Goal: Transaction & Acquisition: Purchase product/service

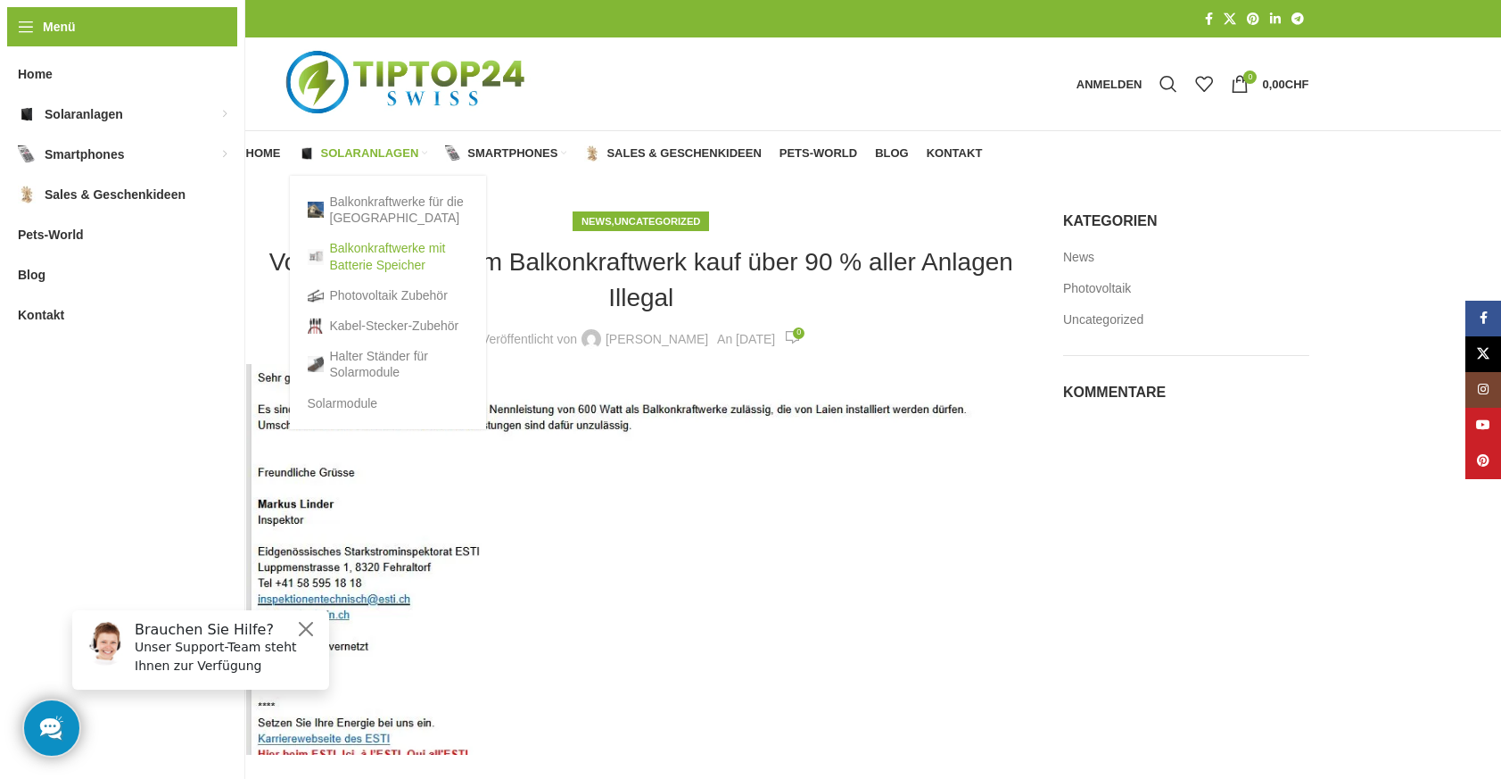
click at [354, 264] on link "Balkonkraftwerke mit Batterie Speicher" at bounding box center [388, 256] width 161 height 46
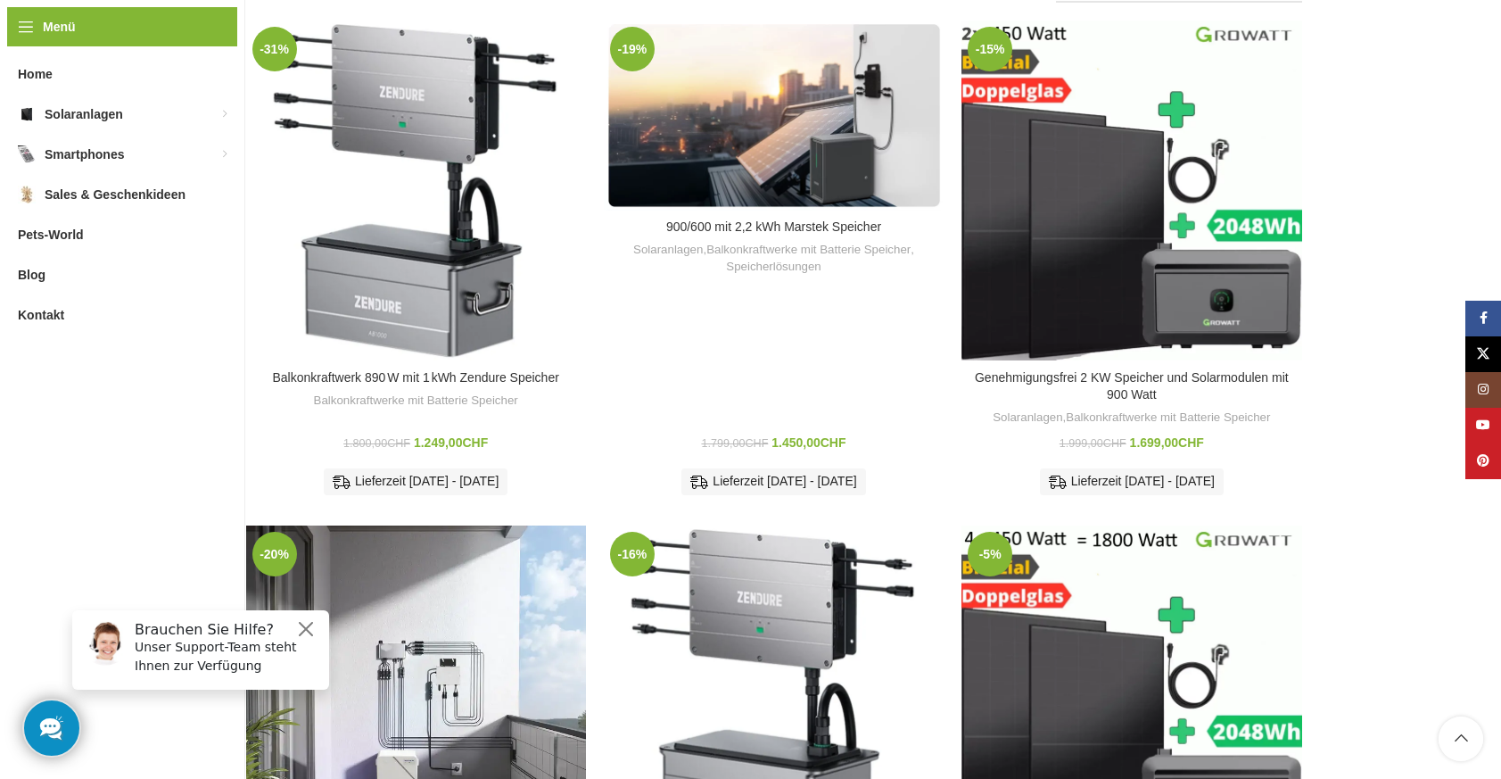
scroll to position [384, 0]
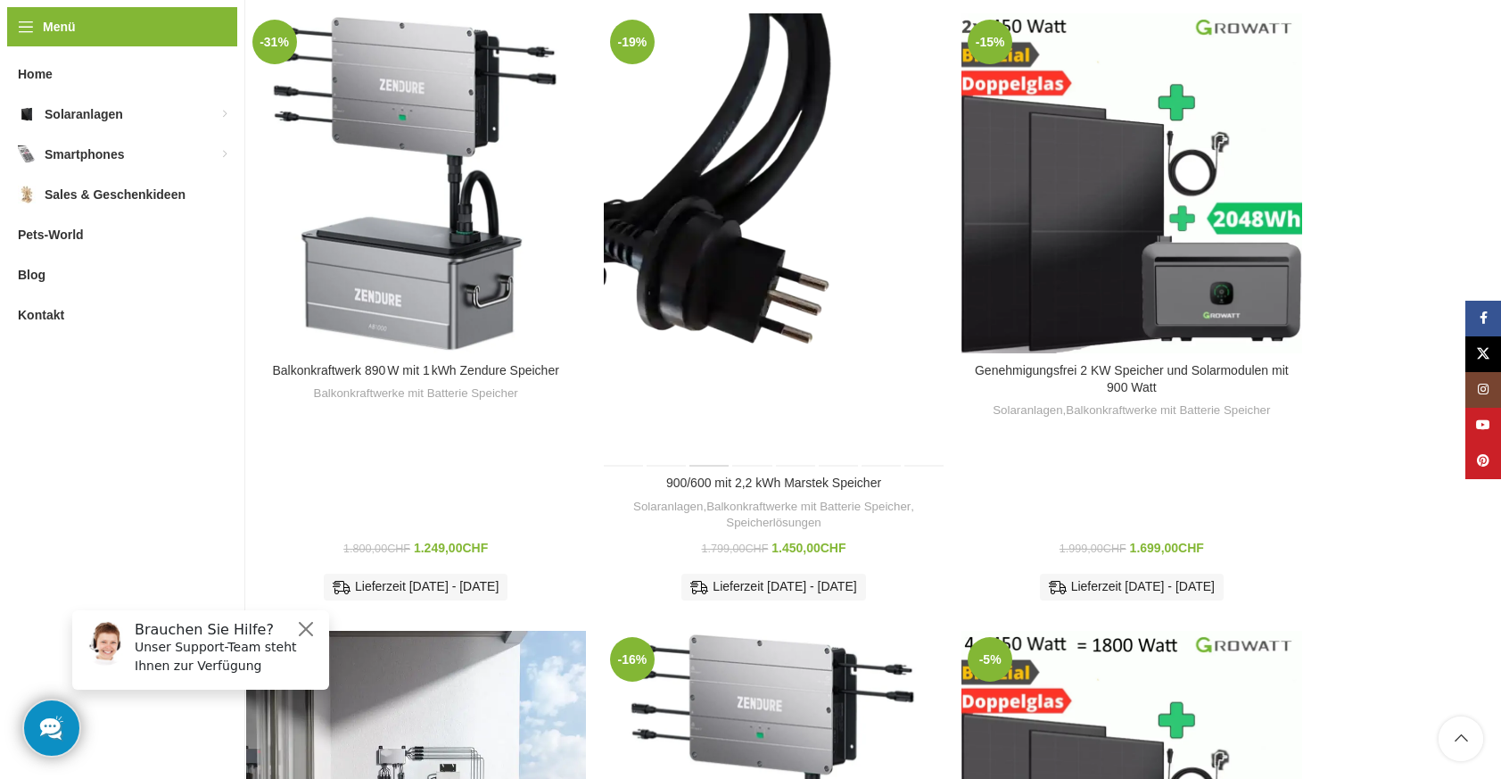
click at [707, 183] on div "900/600 mit 2,2 kWh Marstek Speicher" at bounding box center [710, 239] width 43 height 453
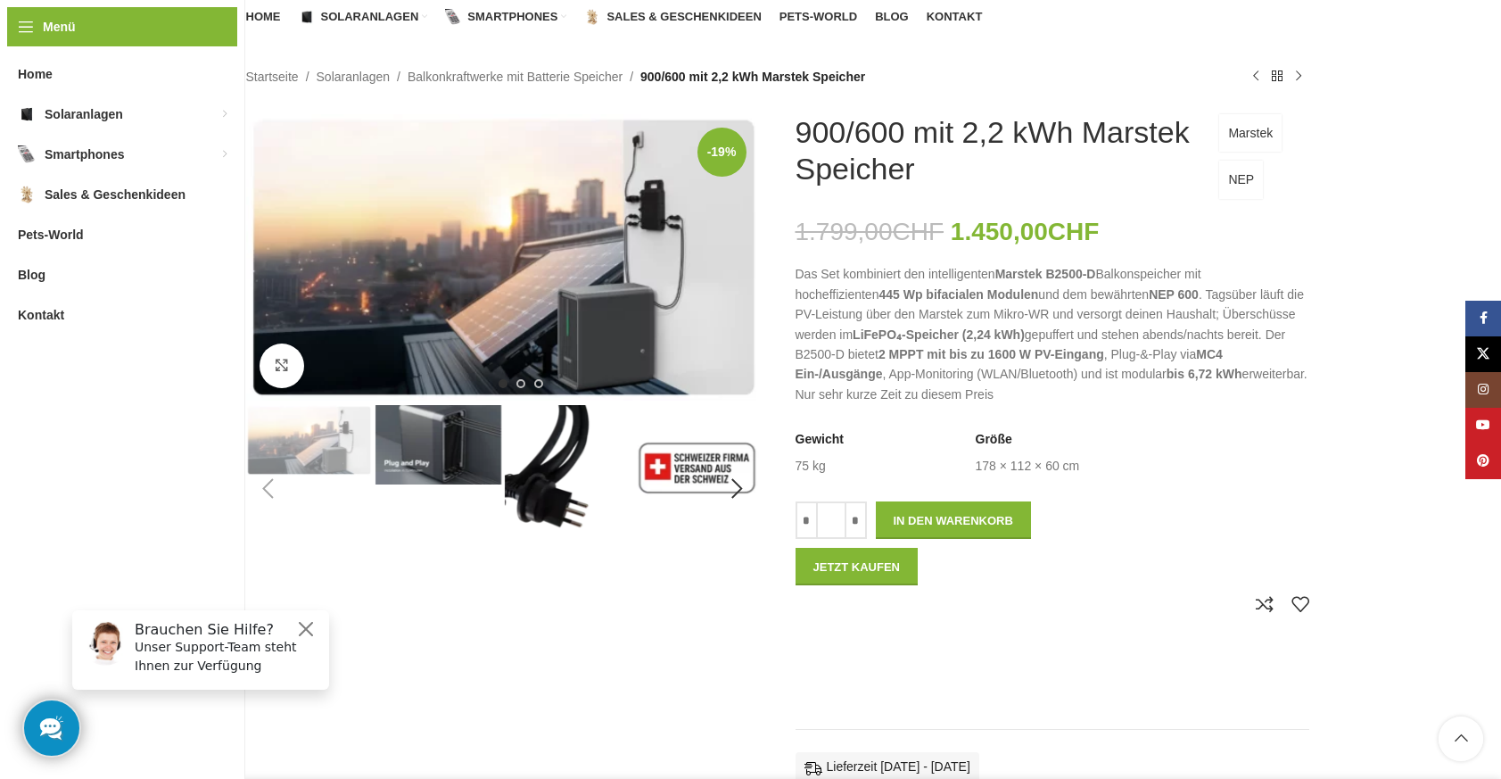
scroll to position [163, 0]
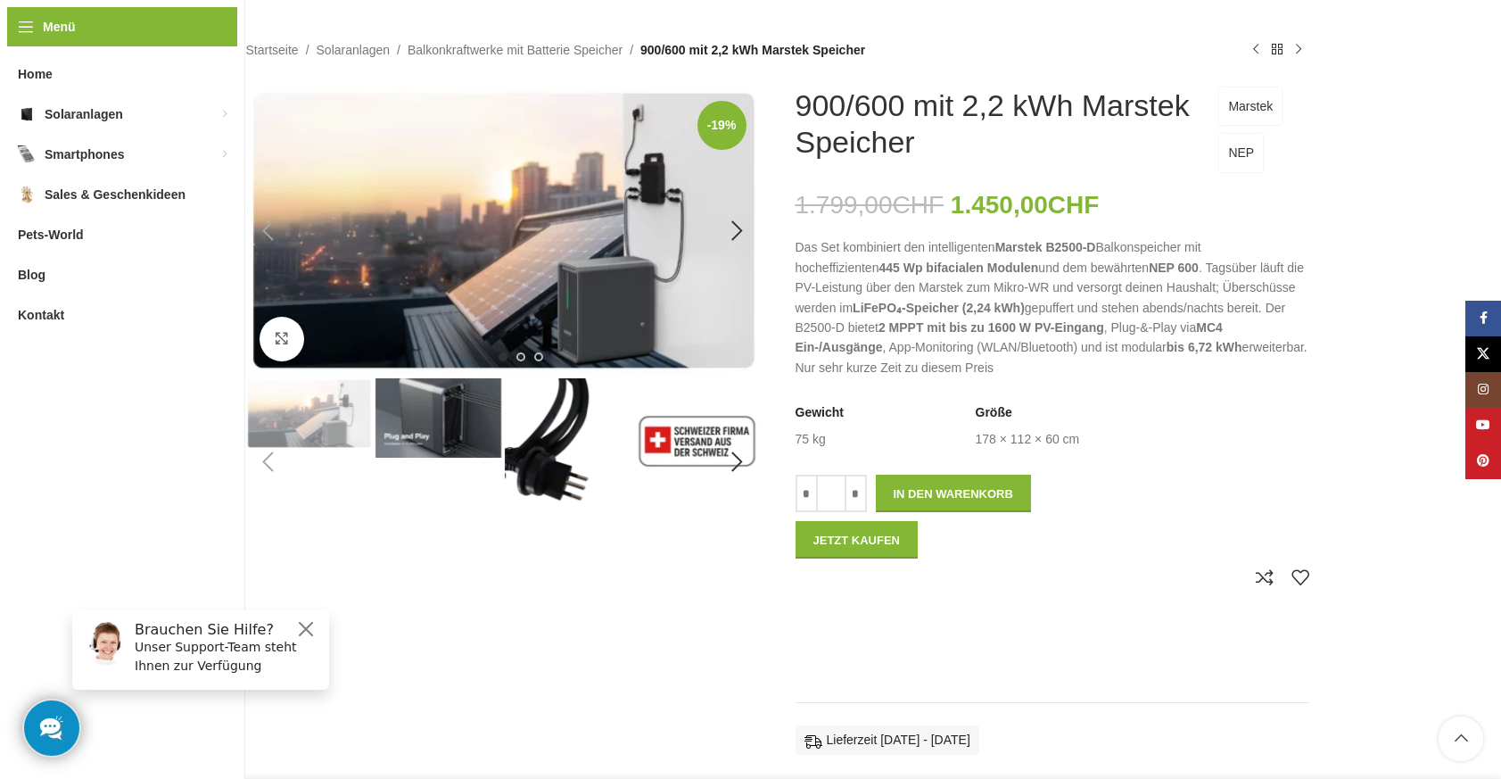
click at [570, 263] on img "1 / 8" at bounding box center [503, 230] width 514 height 286
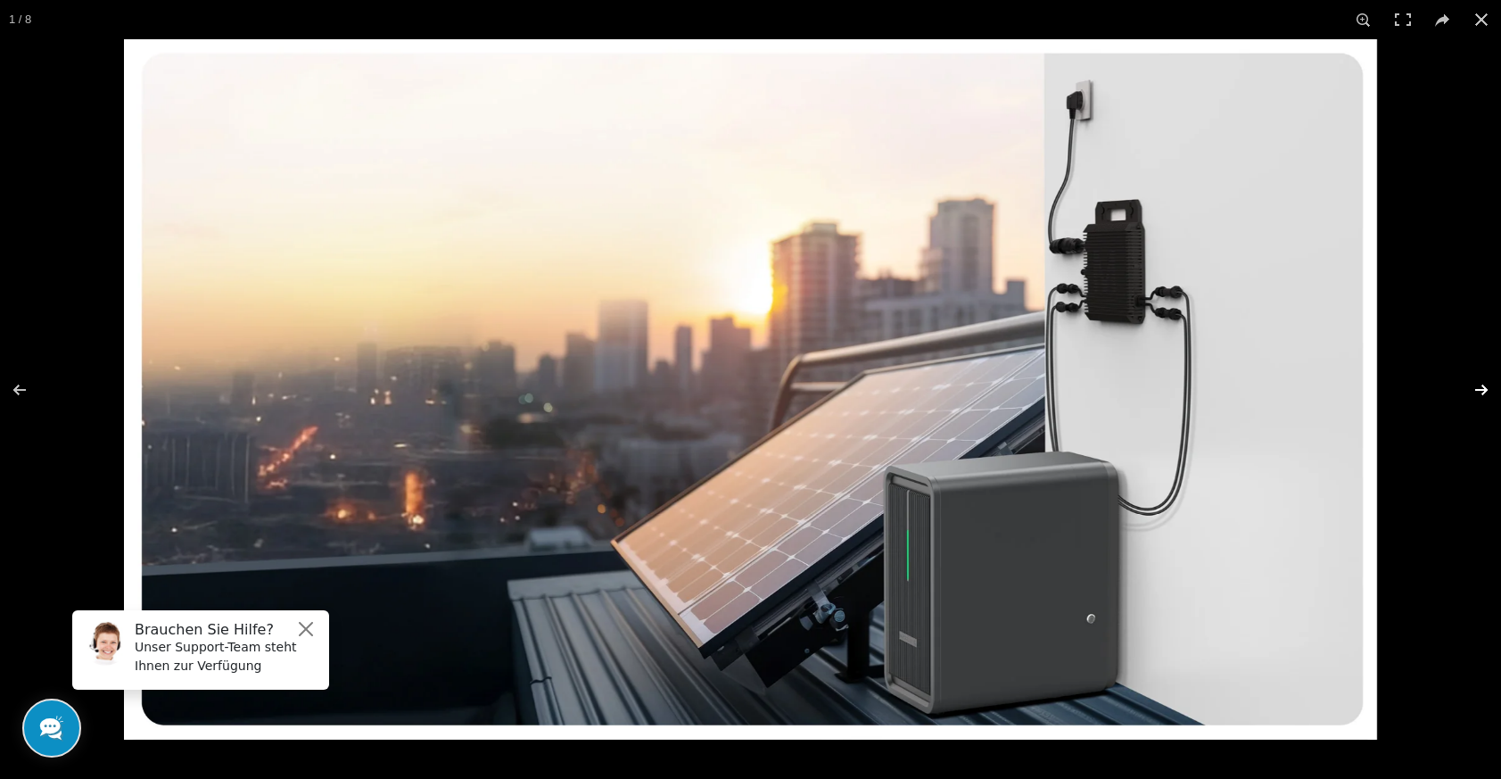
click at [1489, 389] on button at bounding box center [1470, 389] width 62 height 89
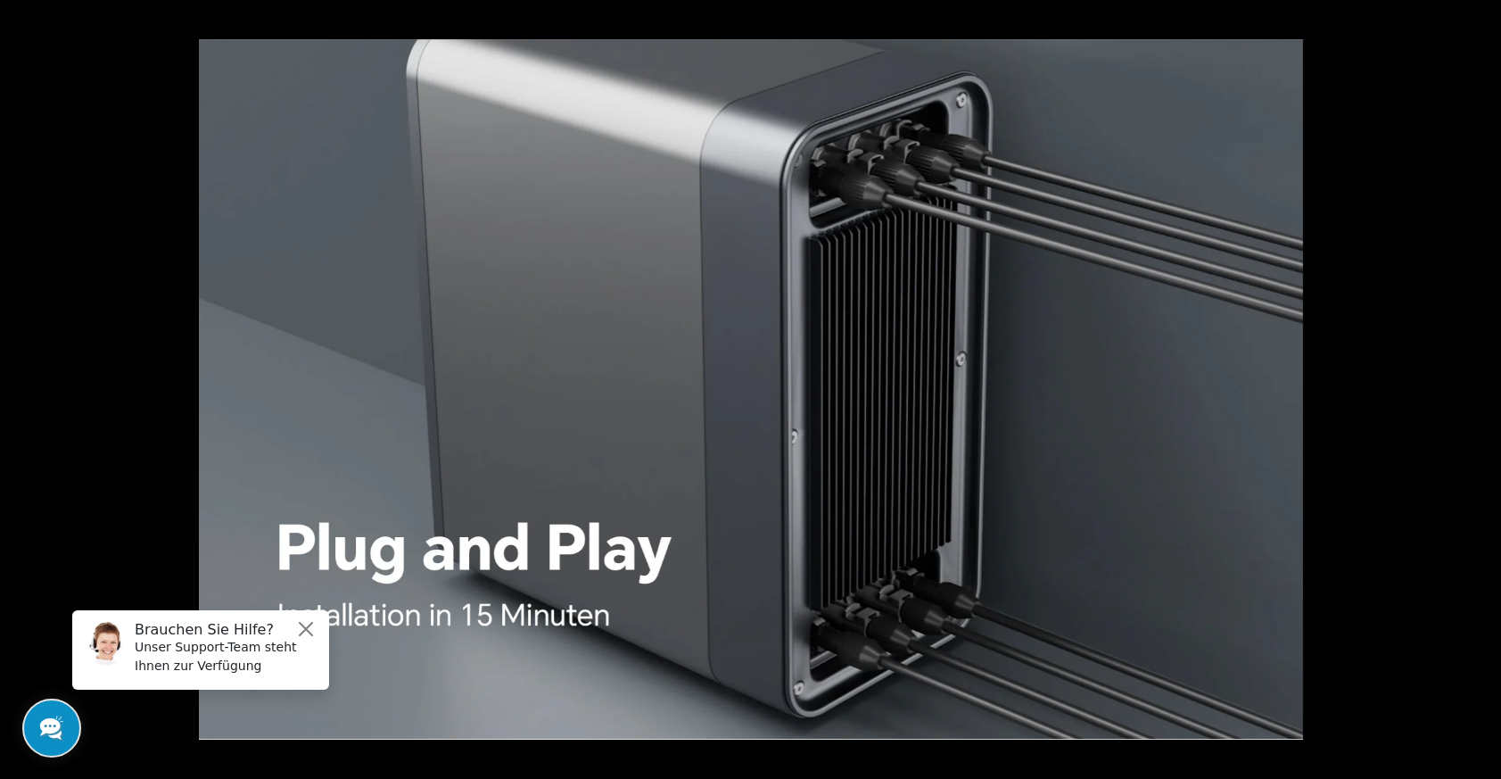
click at [1489, 389] on button at bounding box center [1470, 389] width 62 height 89
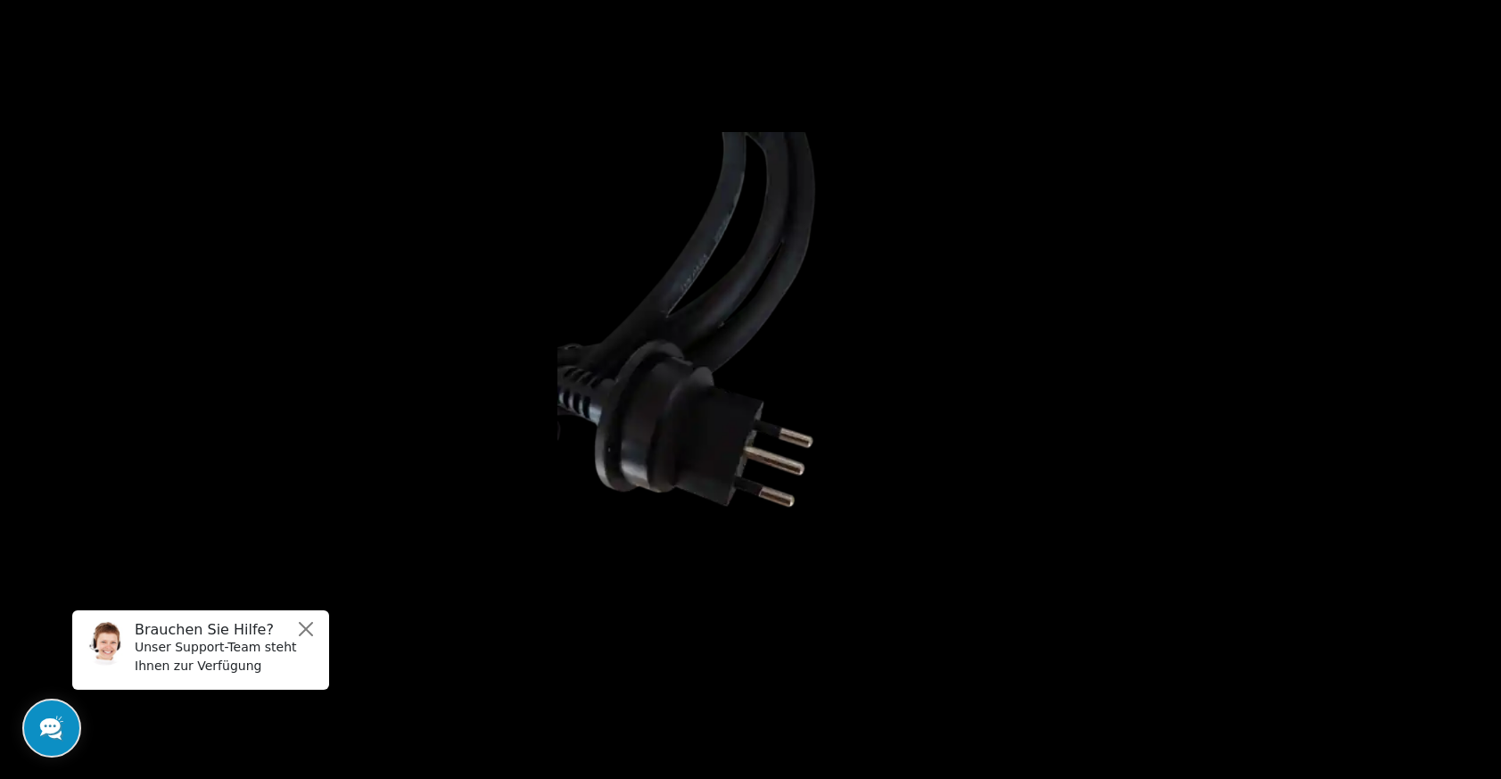
click at [1489, 389] on button at bounding box center [1470, 389] width 62 height 89
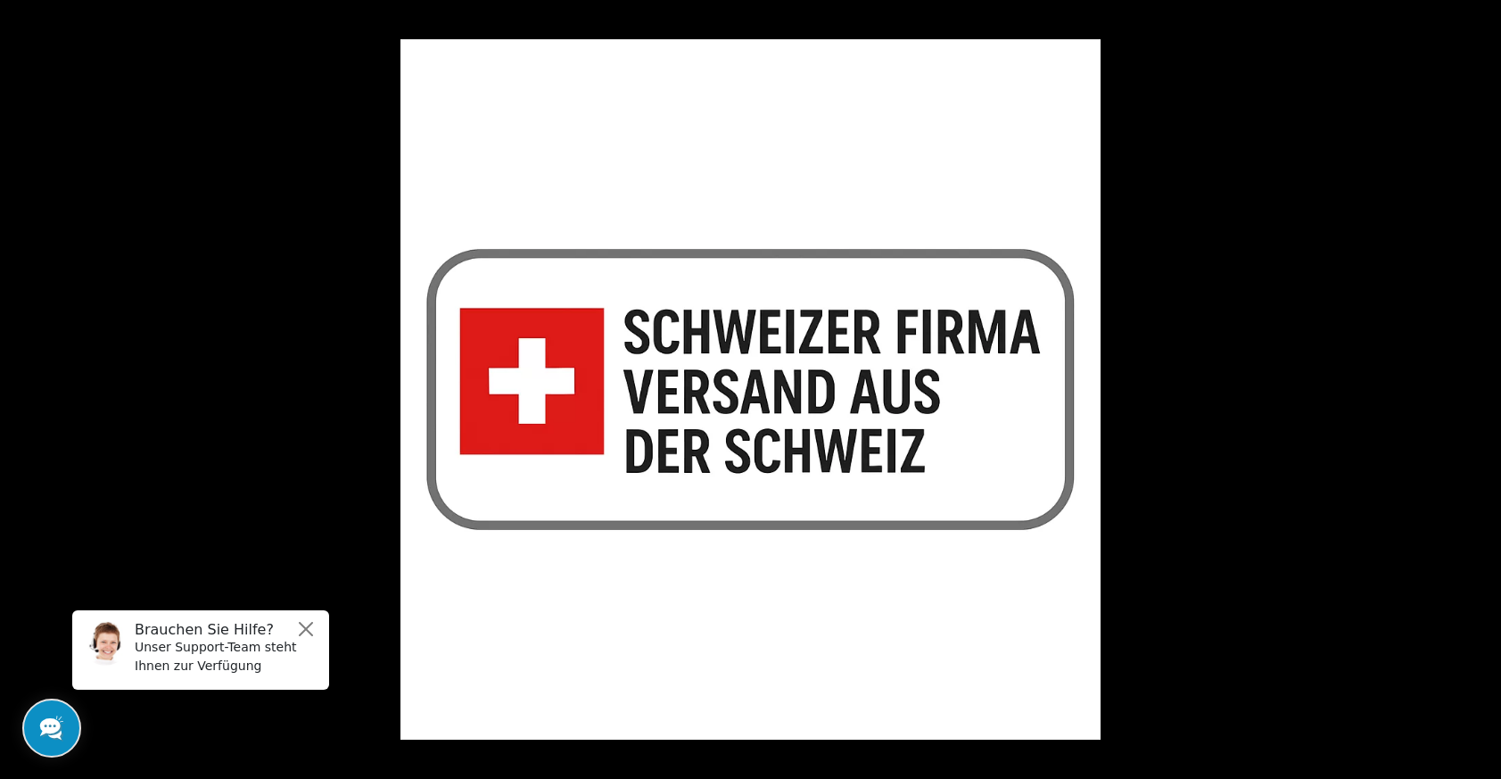
click at [1489, 389] on button at bounding box center [1470, 389] width 62 height 89
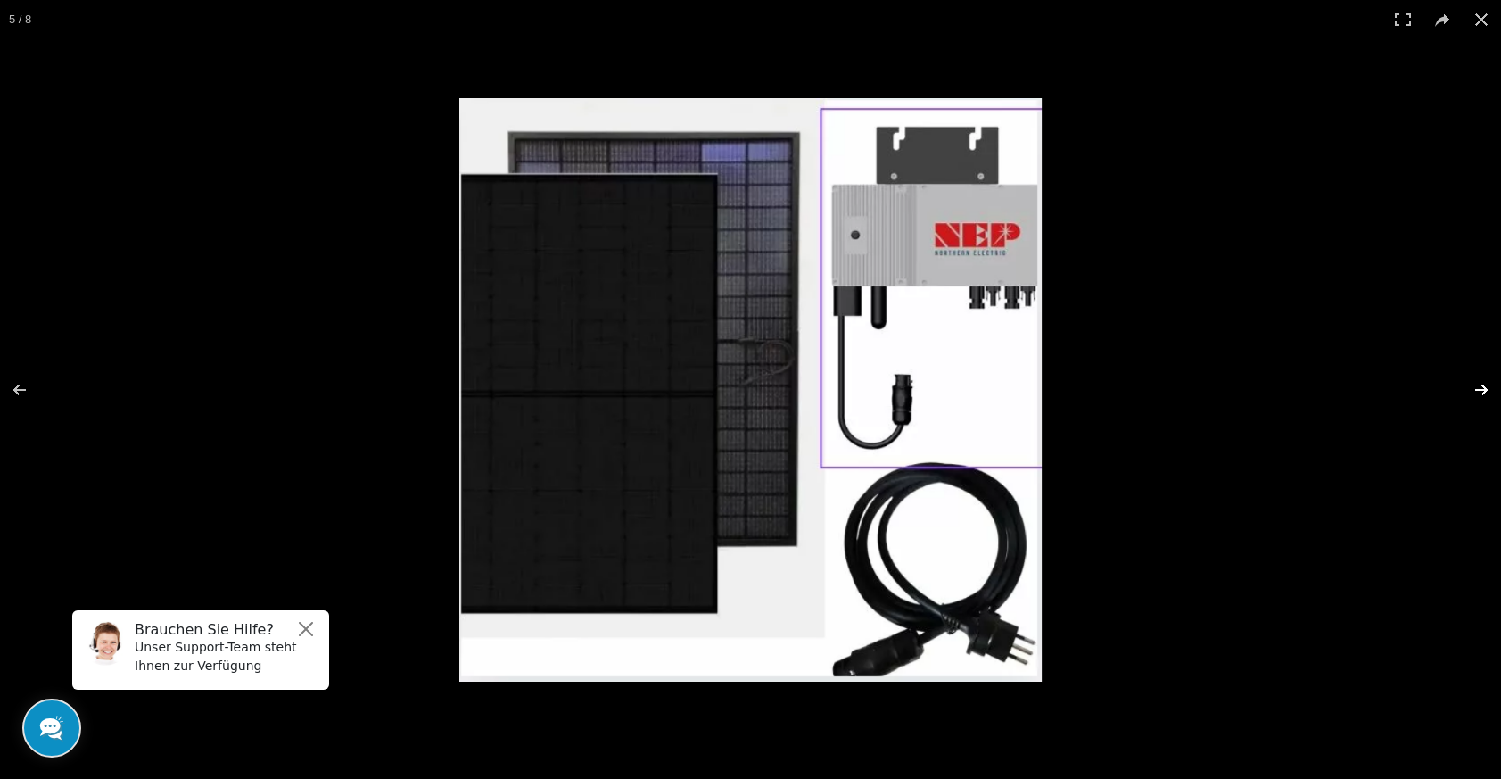
click at [1474, 392] on button at bounding box center [1470, 389] width 62 height 89
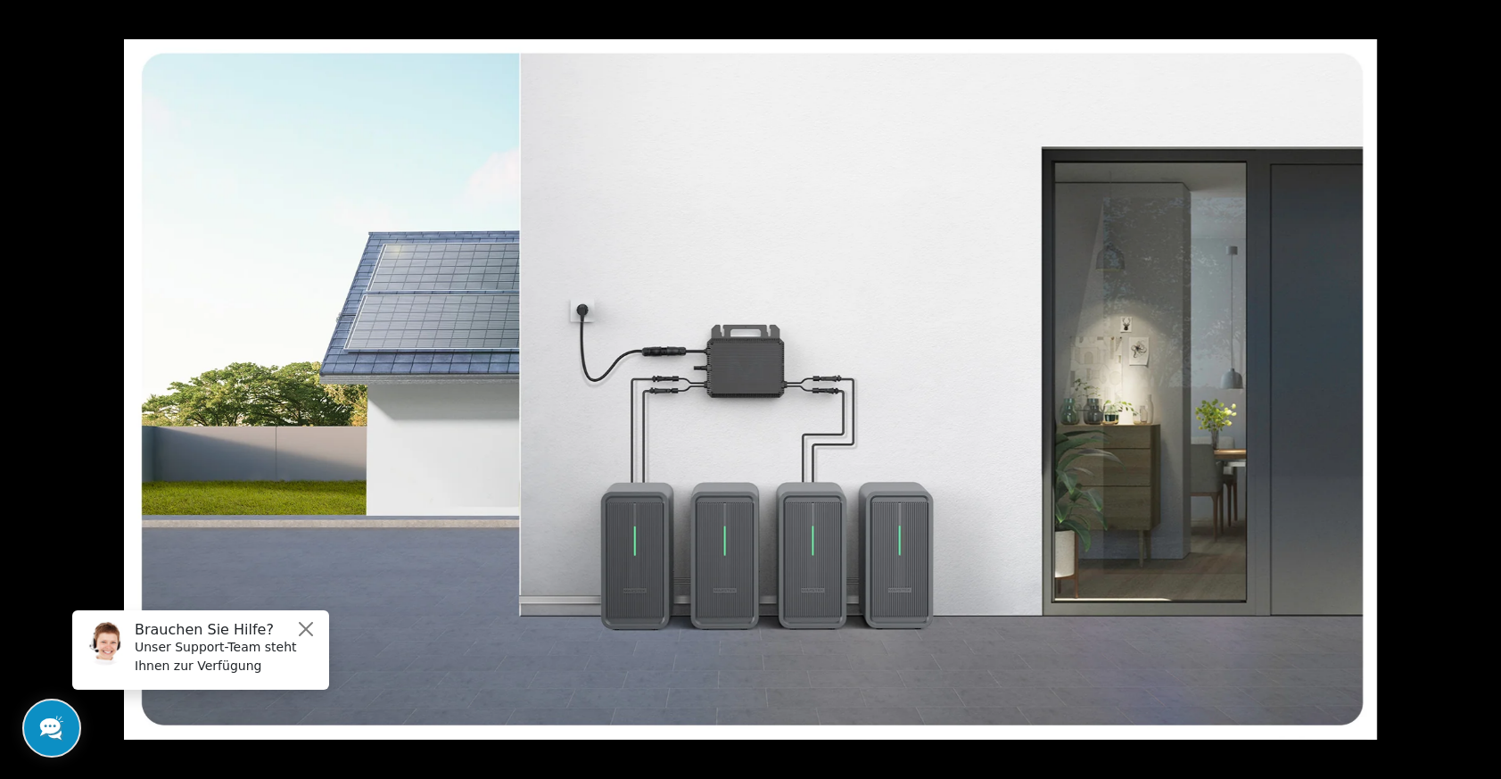
click at [1474, 392] on button at bounding box center [1470, 389] width 62 height 89
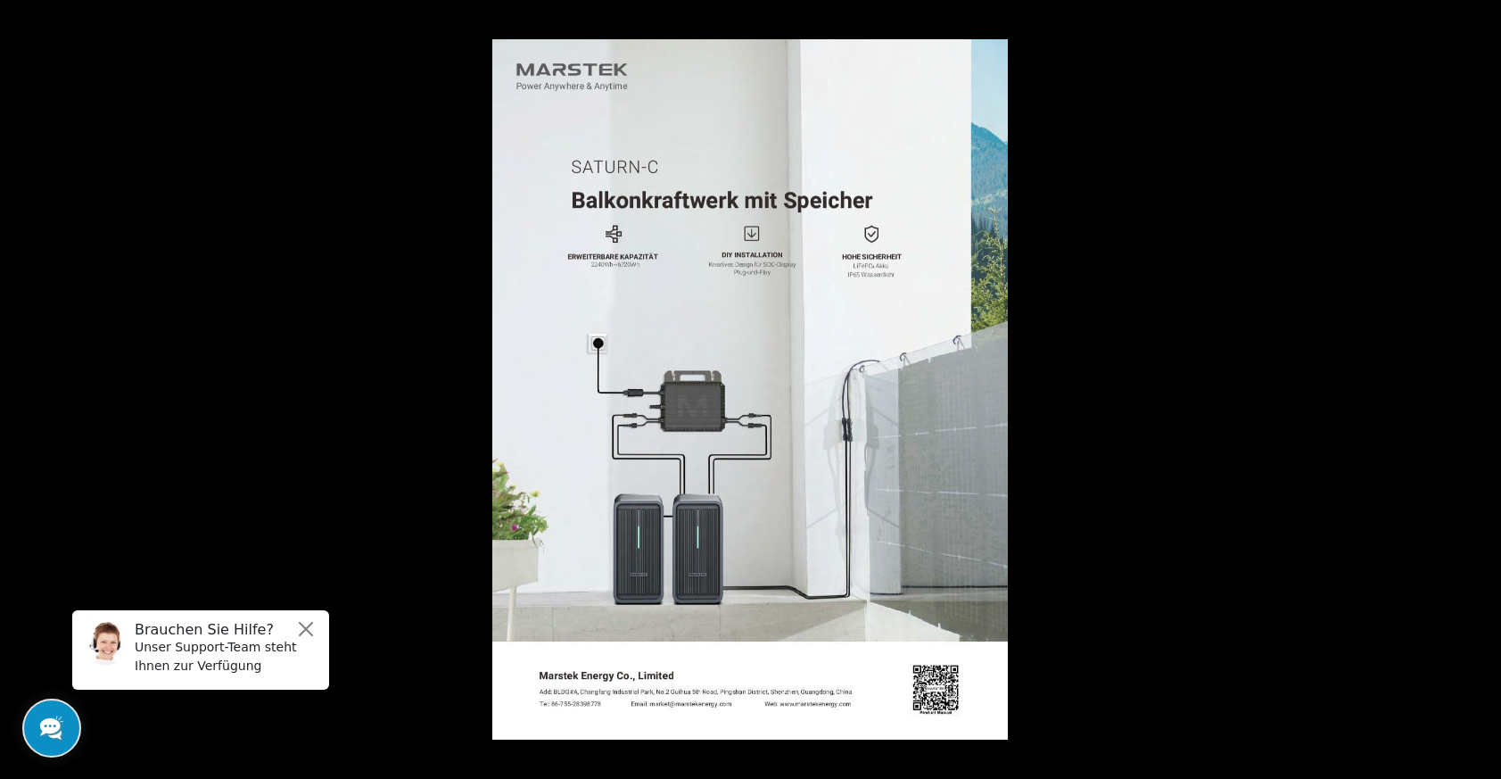
click at [1474, 392] on button at bounding box center [1470, 389] width 62 height 89
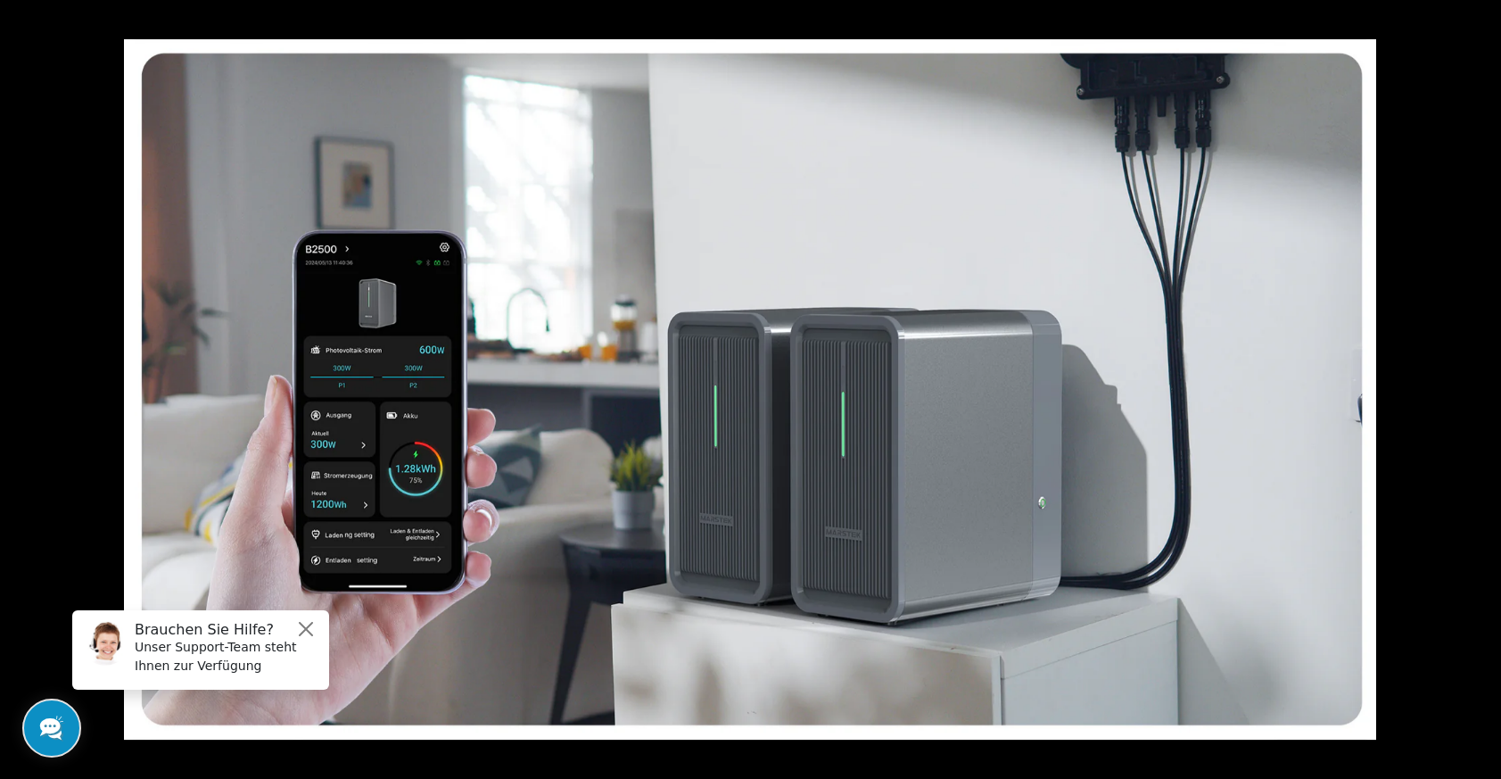
click at [1474, 392] on button at bounding box center [1470, 389] width 62 height 89
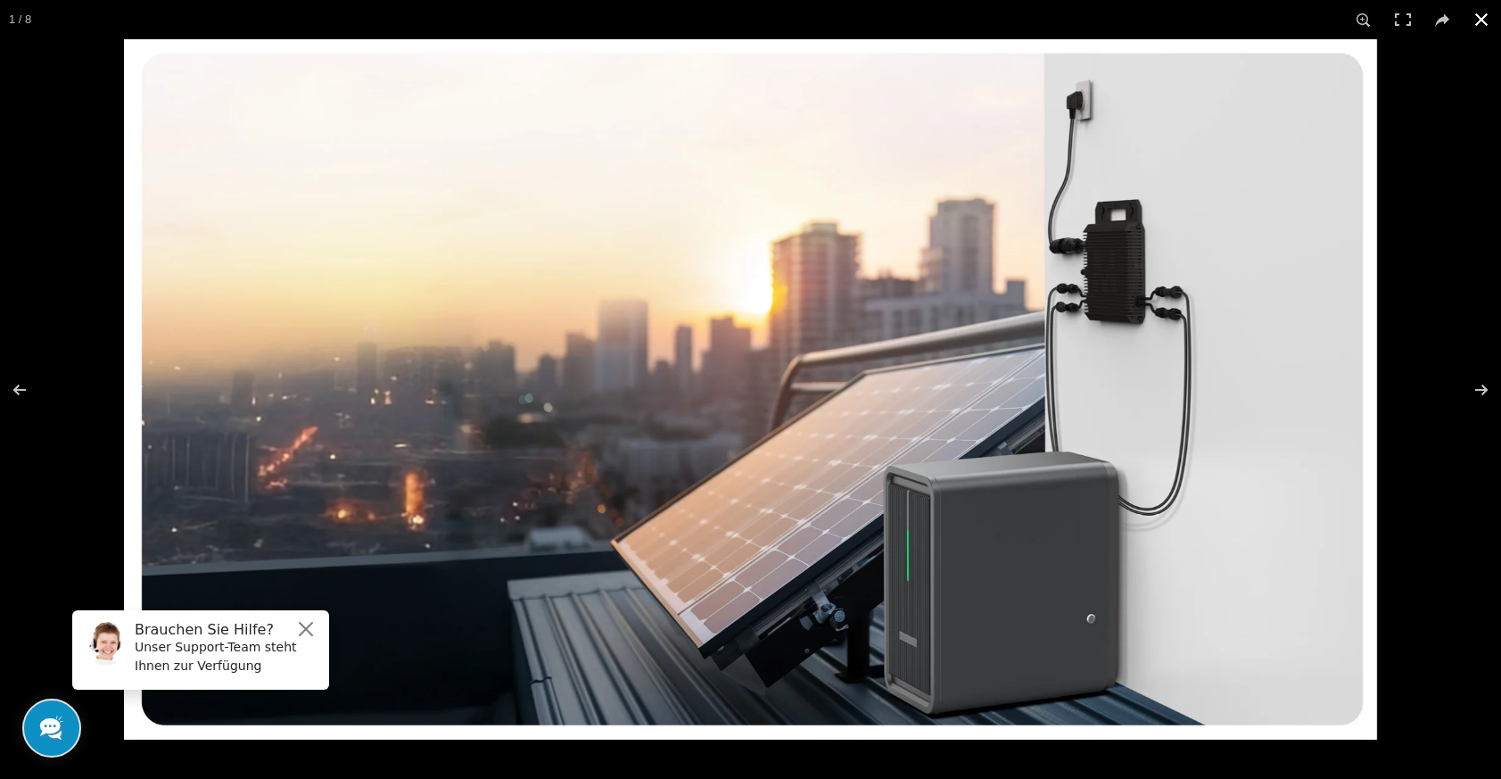
click at [1476, 21] on button at bounding box center [1481, 19] width 39 height 39
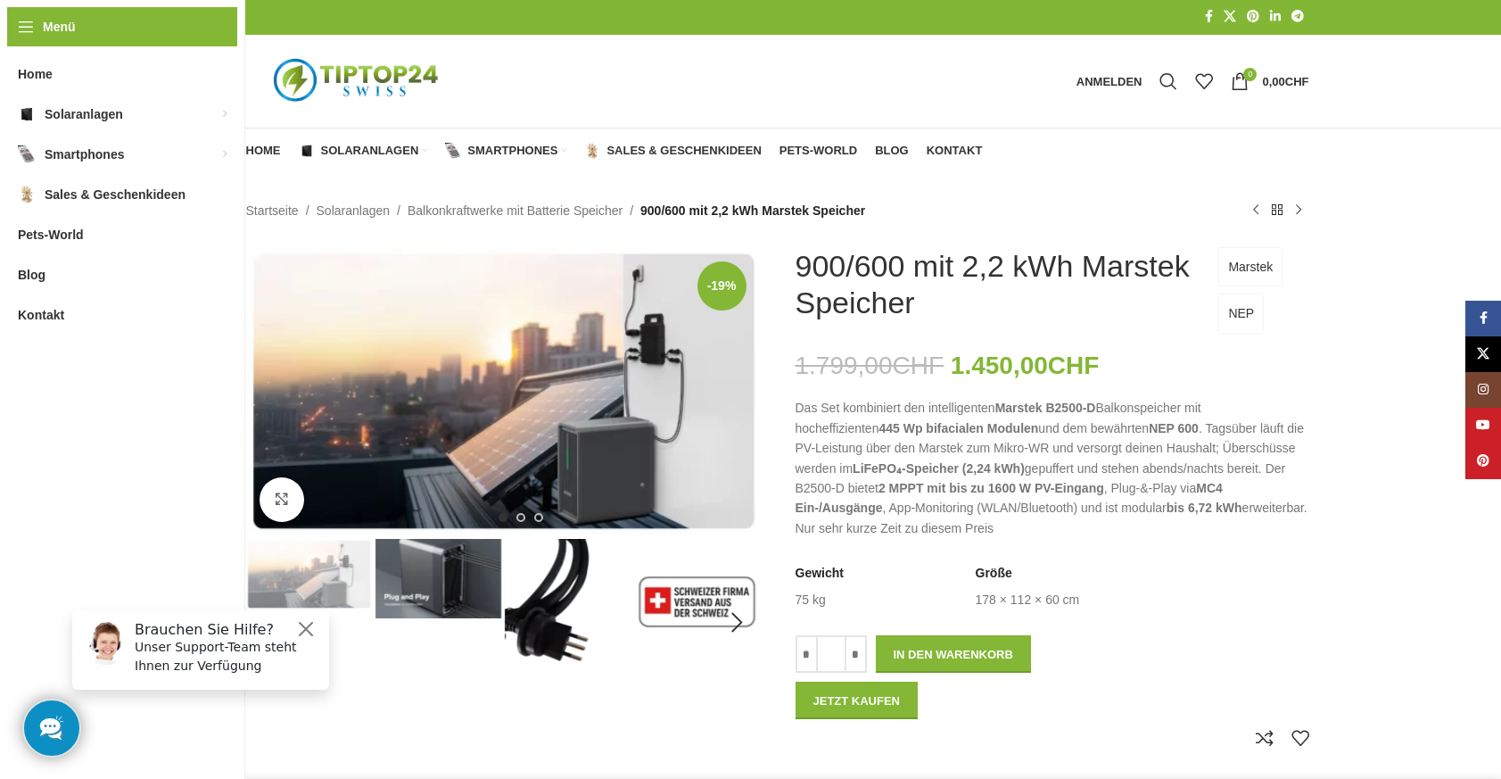
scroll to position [0, 0]
